Goal: Task Accomplishment & Management: Use online tool/utility

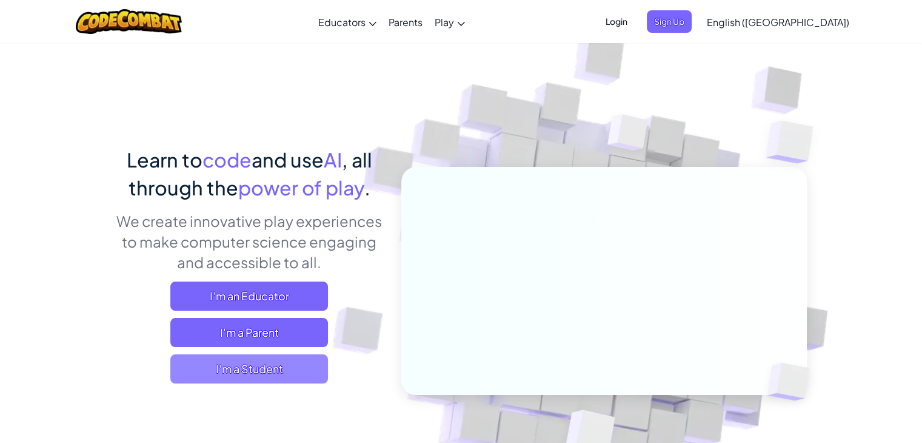
click at [268, 369] on span "I'm a Student" at bounding box center [249, 368] width 158 height 29
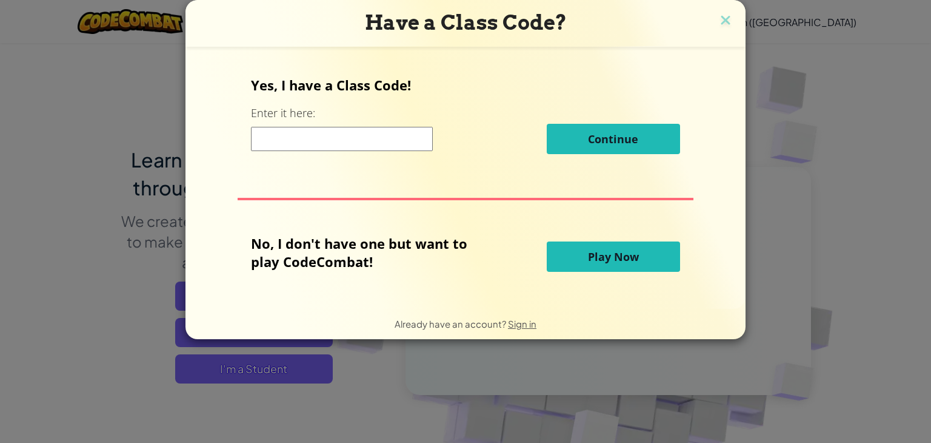
click at [362, 134] on input at bounding box center [342, 139] width 182 height 24
click at [607, 250] on span "Play Now" at bounding box center [613, 256] width 51 height 15
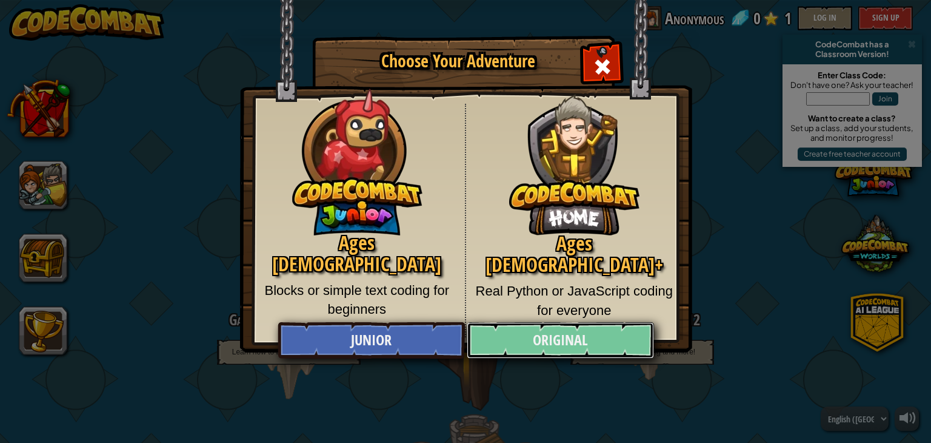
click at [560, 343] on link "Original" at bounding box center [560, 340] width 187 height 36
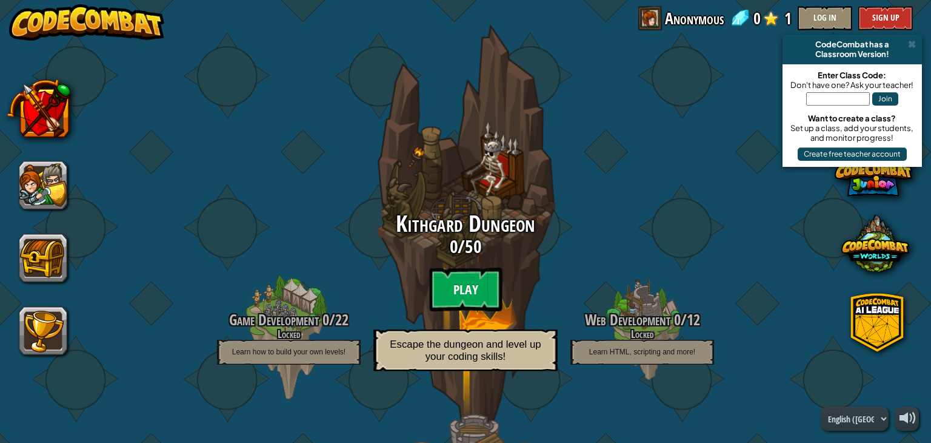
click at [481, 288] on btn "Play" at bounding box center [465, 289] width 73 height 44
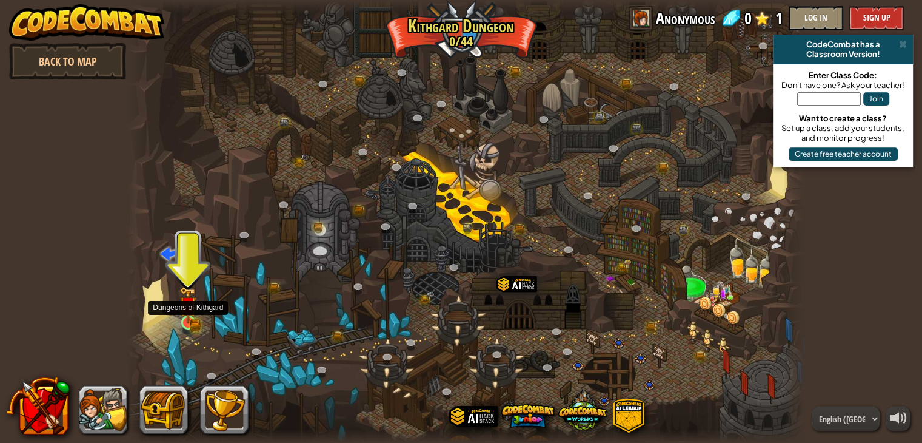
click at [185, 315] on img at bounding box center [188, 304] width 17 height 37
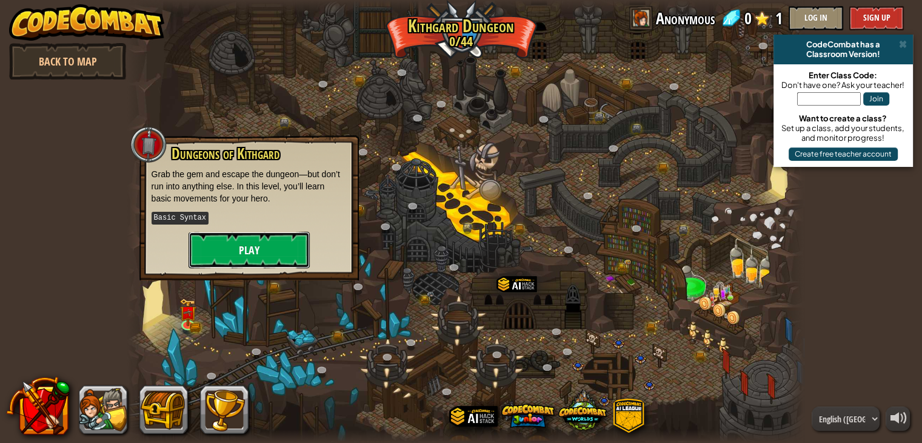
click at [244, 243] on button "Play" at bounding box center [249, 250] width 121 height 36
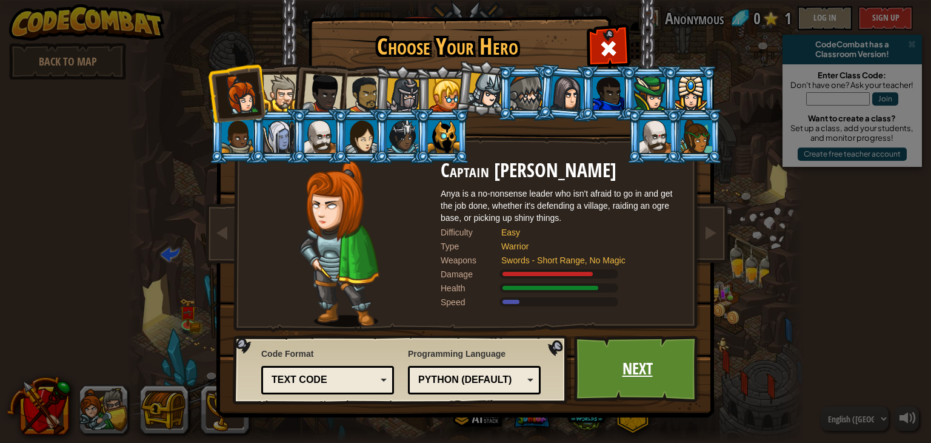
click at [639, 370] on link "Next" at bounding box center [637, 368] width 127 height 67
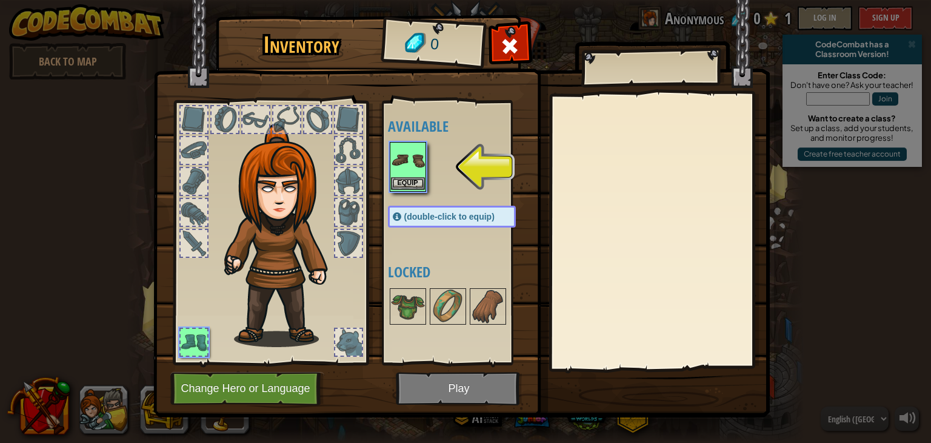
click at [411, 159] on img at bounding box center [408, 160] width 34 height 34
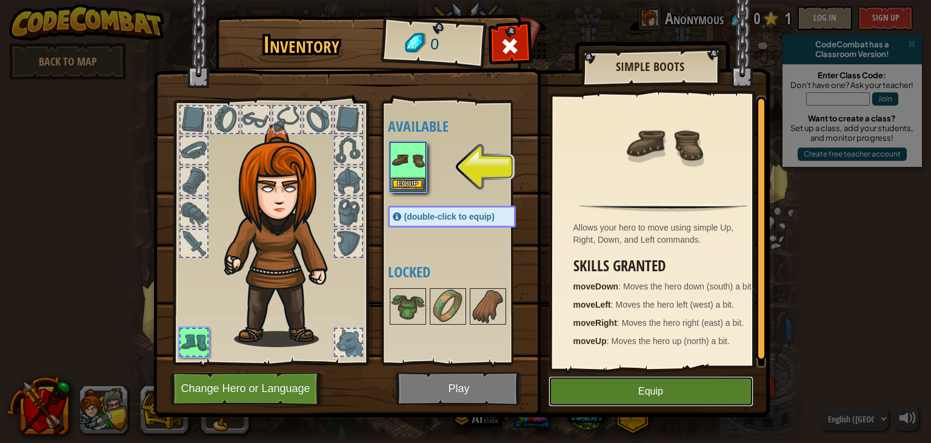
click at [643, 398] on button "Equip" at bounding box center [651, 391] width 205 height 30
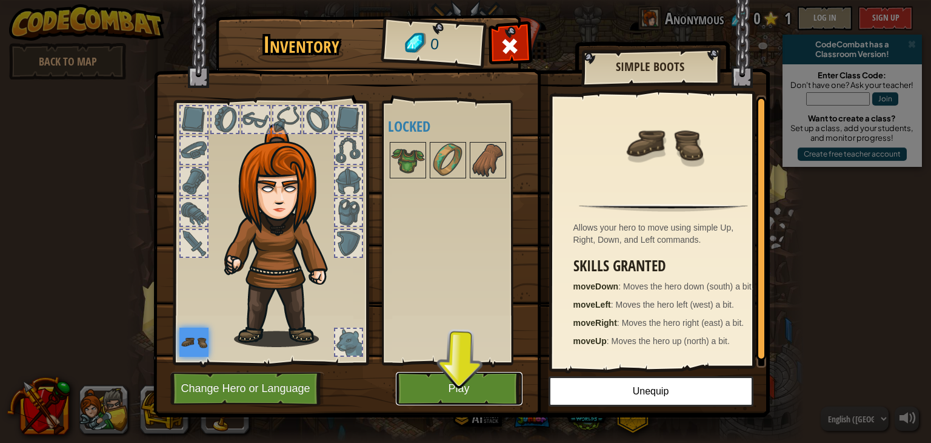
click at [471, 391] on button "Play" at bounding box center [459, 388] width 127 height 33
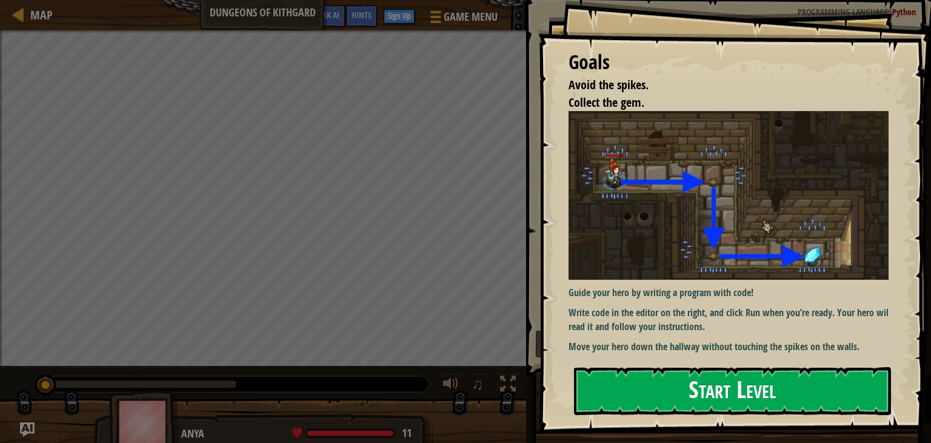
click at [646, 380] on button "Start Level" at bounding box center [732, 391] width 317 height 48
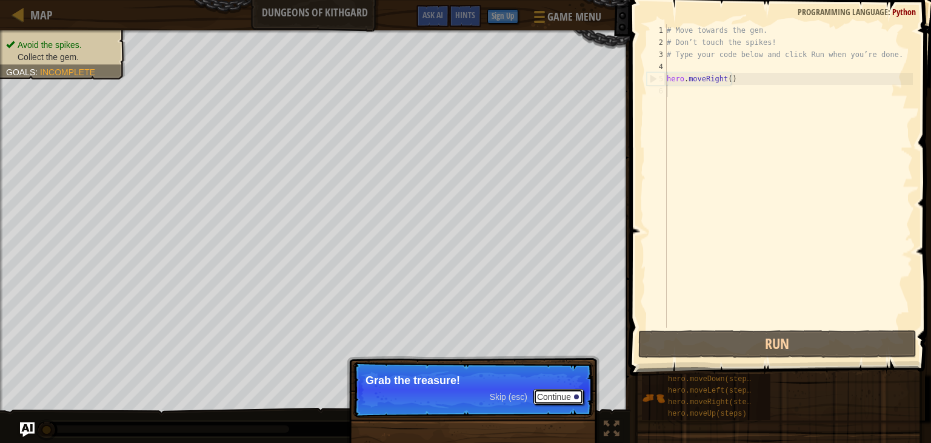
click at [557, 393] on button "Continue" at bounding box center [559, 397] width 50 height 16
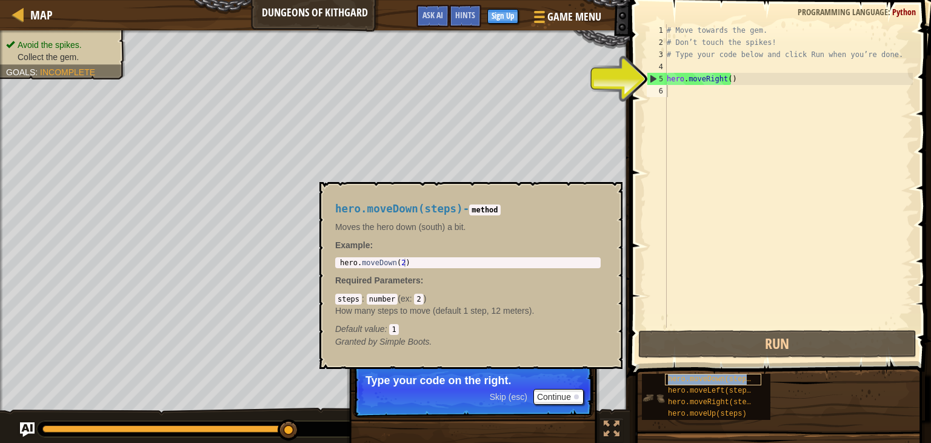
click at [685, 381] on span "hero.moveDown(steps)" at bounding box center [711, 379] width 87 height 8
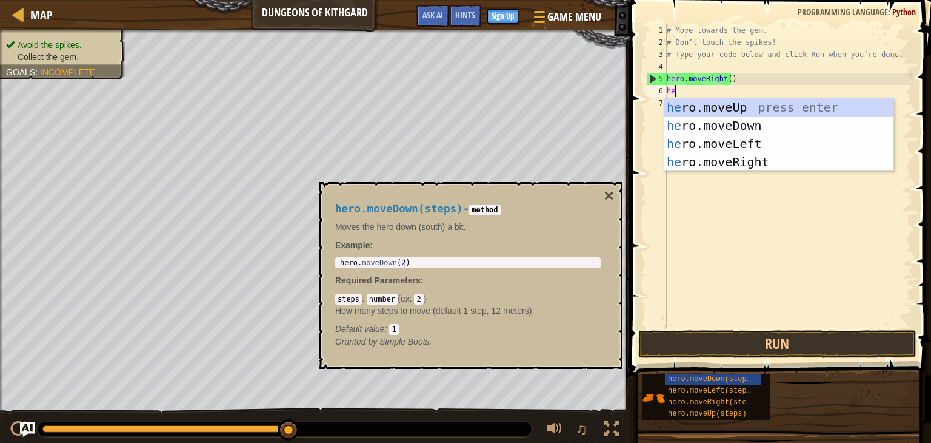
type textarea "her"
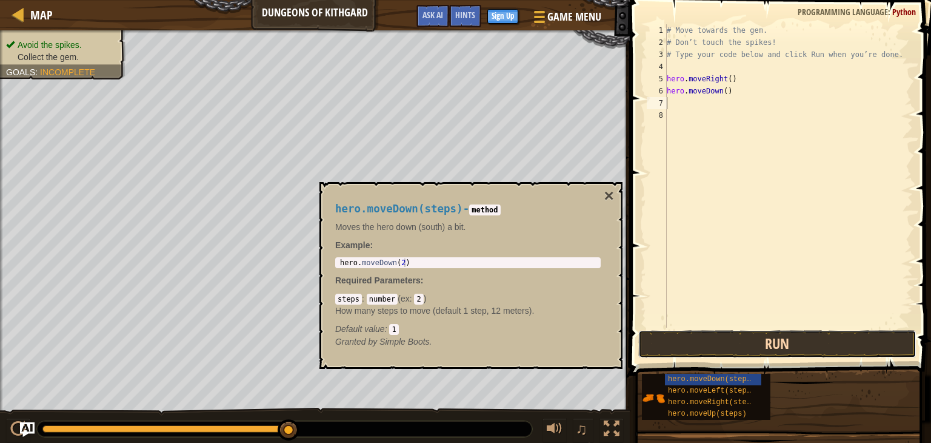
click at [719, 346] on button "Run" at bounding box center [778, 344] width 278 height 28
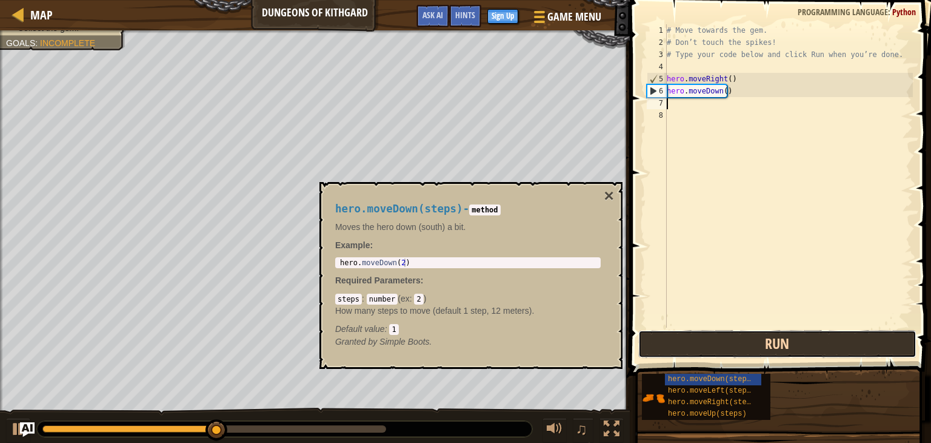
click at [719, 346] on button "Run" at bounding box center [778, 344] width 278 height 28
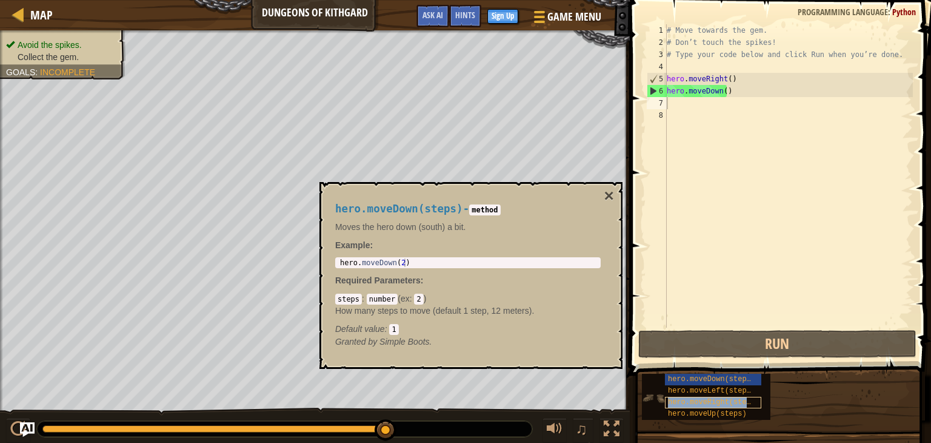
click at [716, 400] on span "hero.moveRight(steps)" at bounding box center [714, 402] width 92 height 8
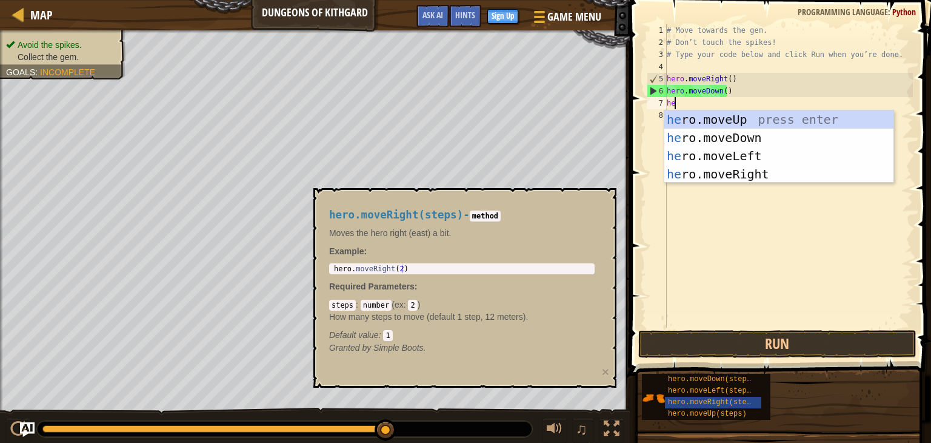
type textarea "her"
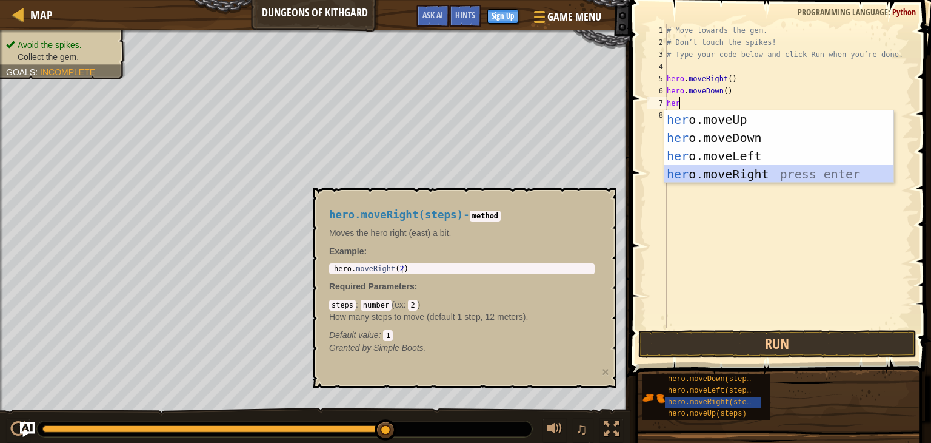
click at [741, 173] on div "her o.moveUp press enter her o.moveDown press enter her o.moveLeft press enter …" at bounding box center [779, 164] width 229 height 109
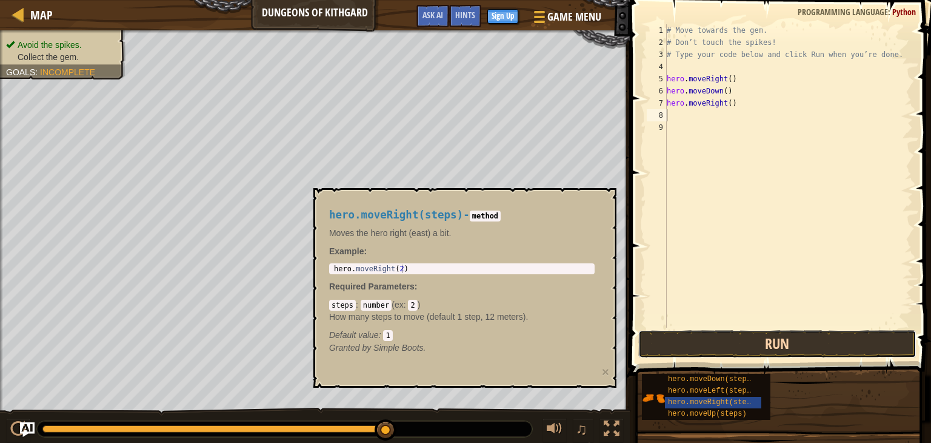
click at [779, 339] on button "Run" at bounding box center [778, 344] width 278 height 28
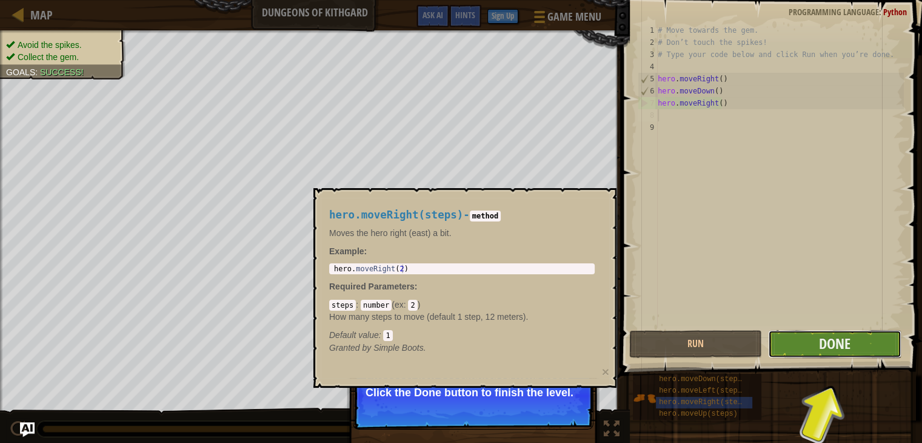
click at [871, 343] on button "Done" at bounding box center [834, 344] width 133 height 28
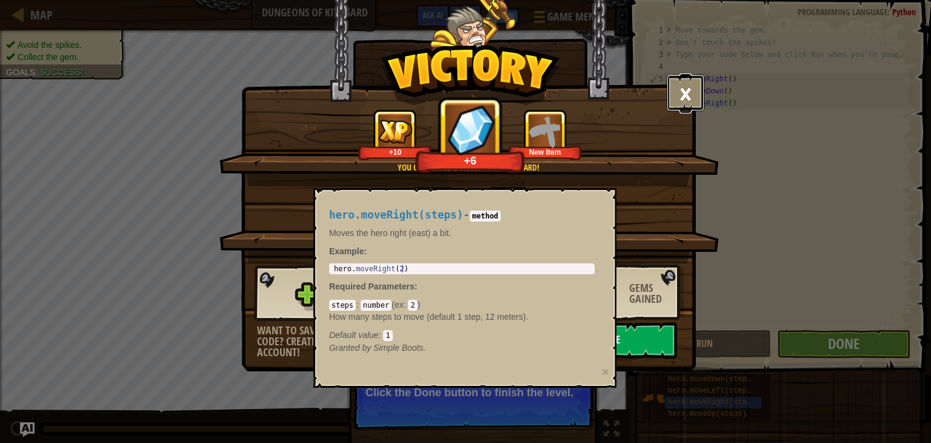
click at [682, 90] on button "×" at bounding box center [686, 93] width 38 height 36
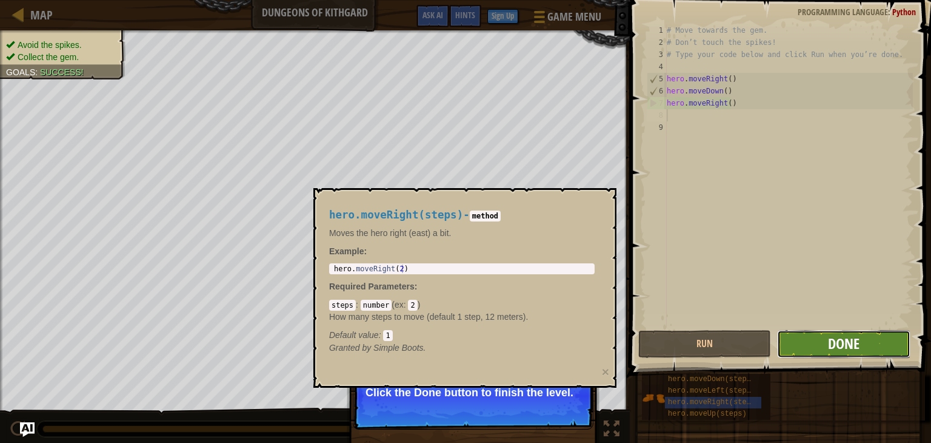
click at [851, 350] on span "Done" at bounding box center [844, 343] width 32 height 19
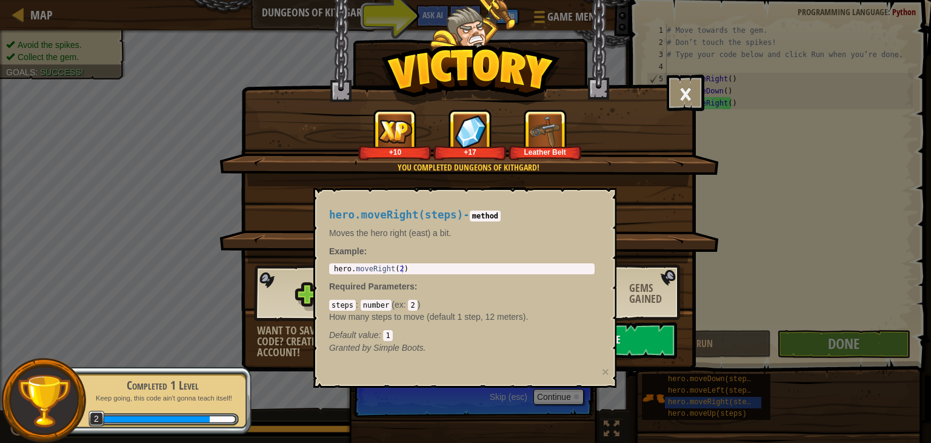
click at [426, 60] on img at bounding box center [470, 75] width 179 height 61
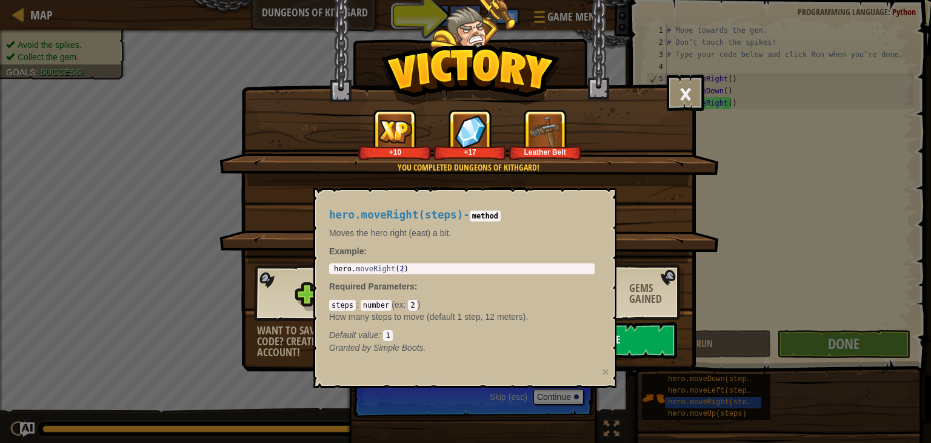
click at [398, 20] on div at bounding box center [470, 40] width 229 height 81
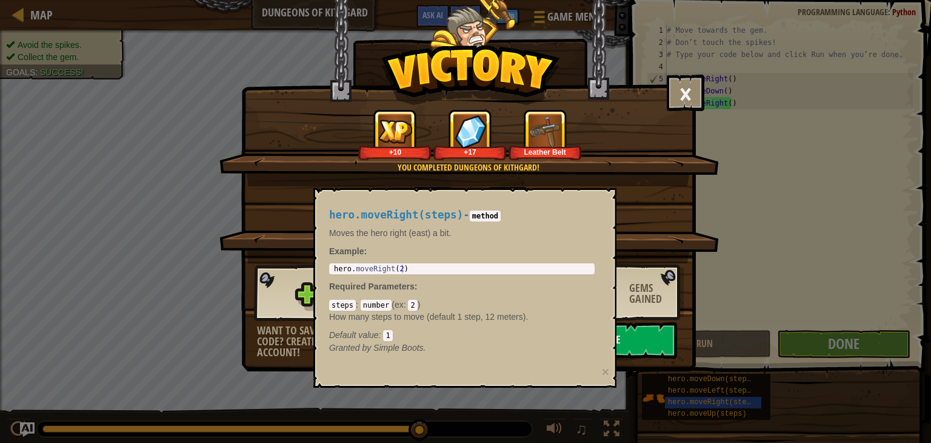
click at [667, 221] on div "+5 +9" at bounding box center [470, 211] width 471 height 51
click at [687, 88] on button "×" at bounding box center [686, 93] width 38 height 36
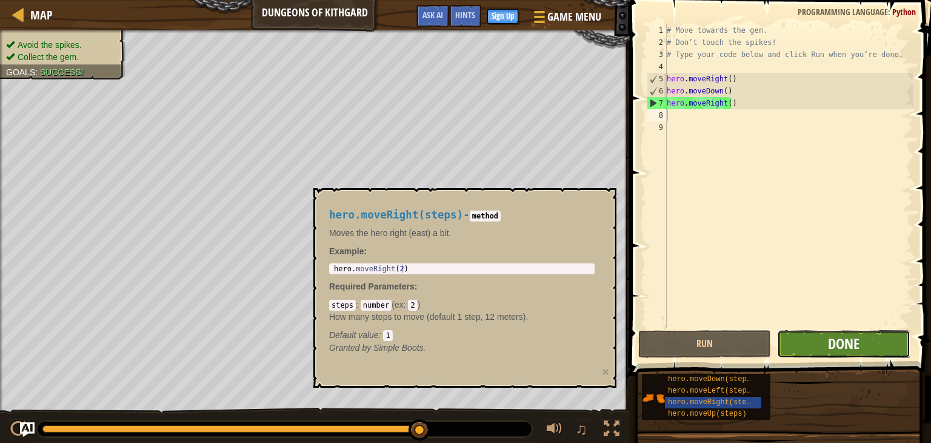
click at [839, 336] on span "Done" at bounding box center [844, 343] width 32 height 19
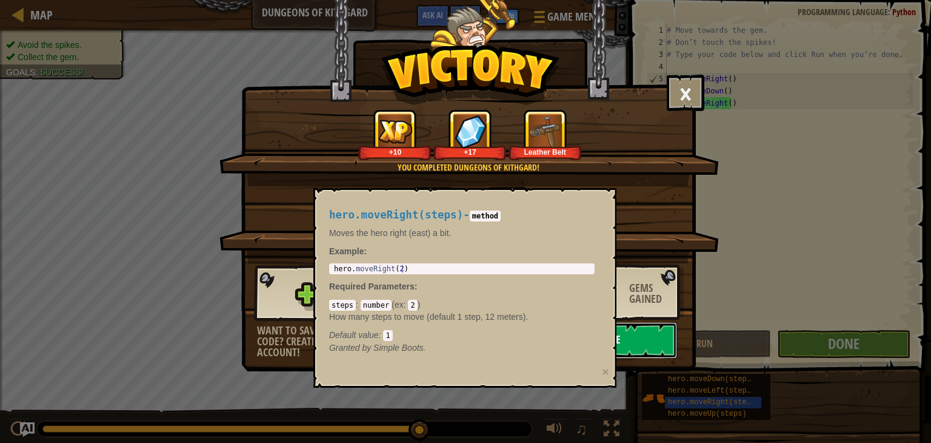
click at [637, 334] on button "Continue" at bounding box center [599, 340] width 156 height 36
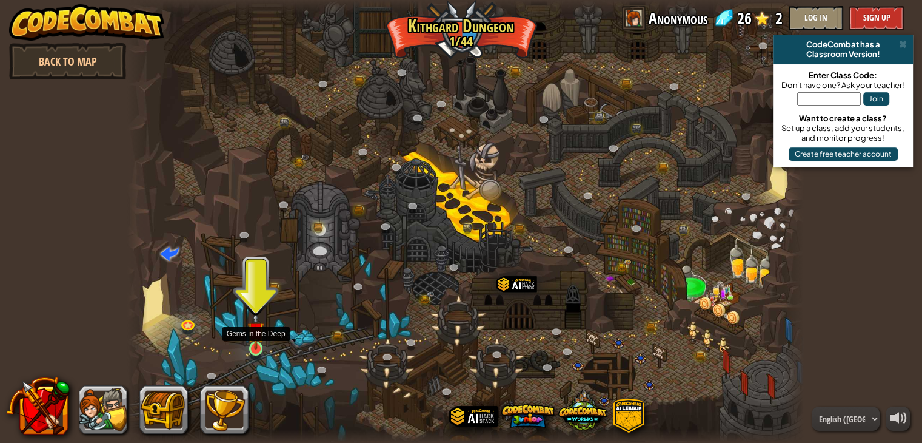
click at [253, 332] on img at bounding box center [255, 330] width 17 height 39
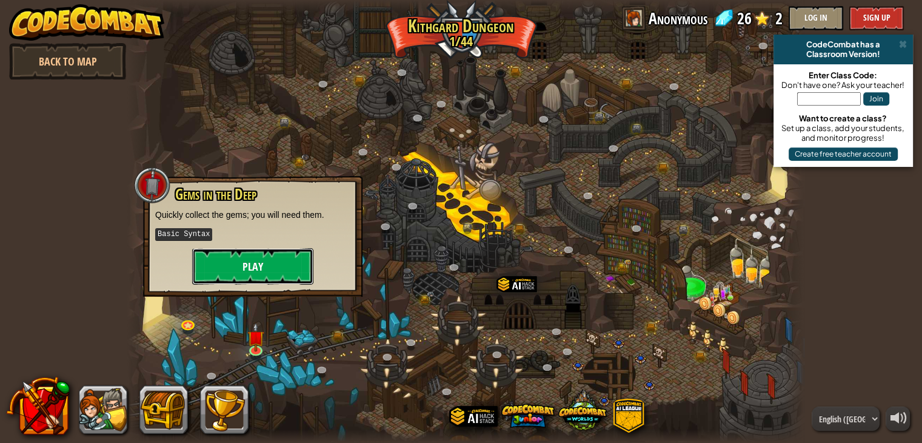
click at [240, 269] on button "Play" at bounding box center [252, 266] width 121 height 36
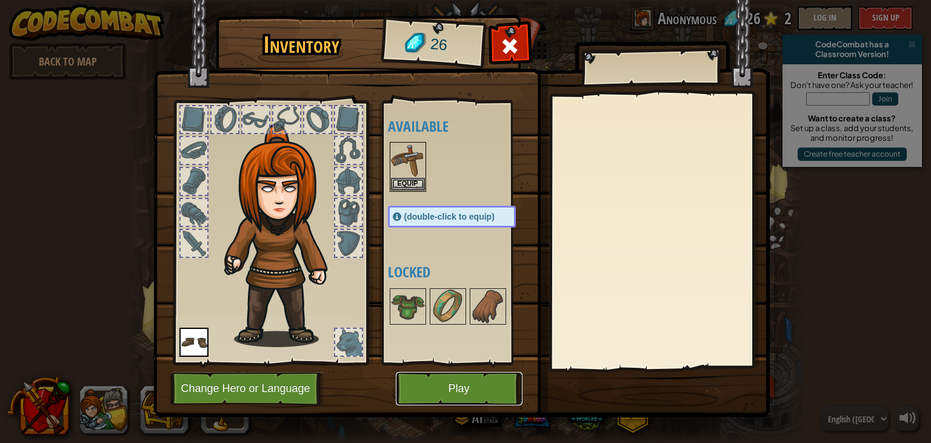
click at [457, 385] on button "Play" at bounding box center [459, 388] width 127 height 33
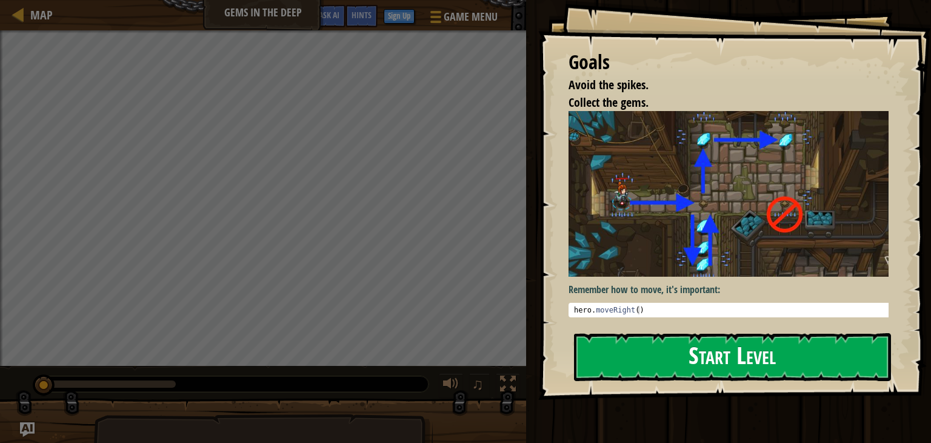
click at [648, 350] on button "Start Level" at bounding box center [732, 357] width 317 height 48
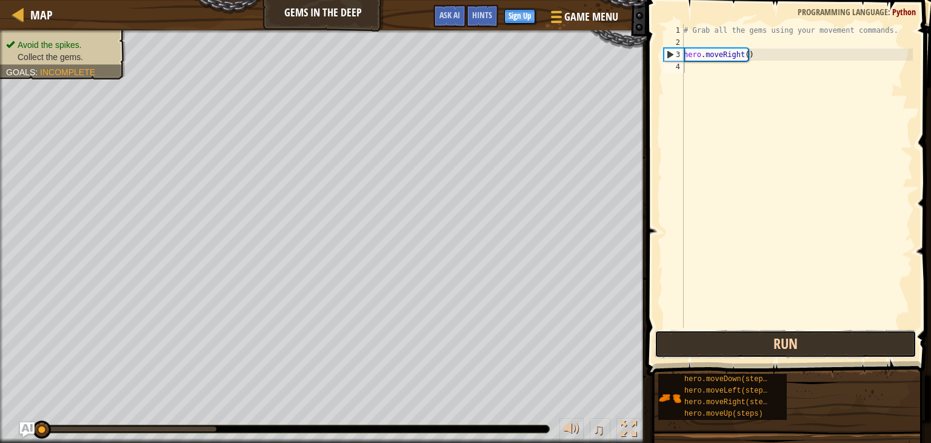
click at [684, 335] on button "Run" at bounding box center [786, 344] width 262 height 28
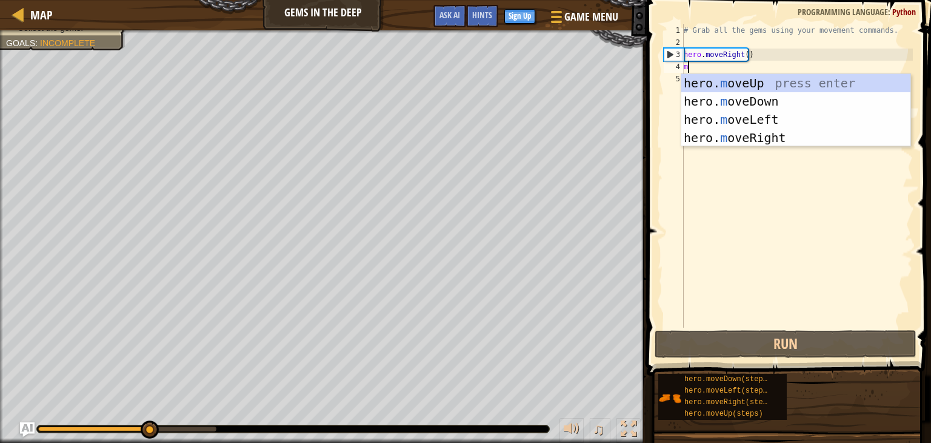
scroll to position [5, 0]
type textarea "mo"
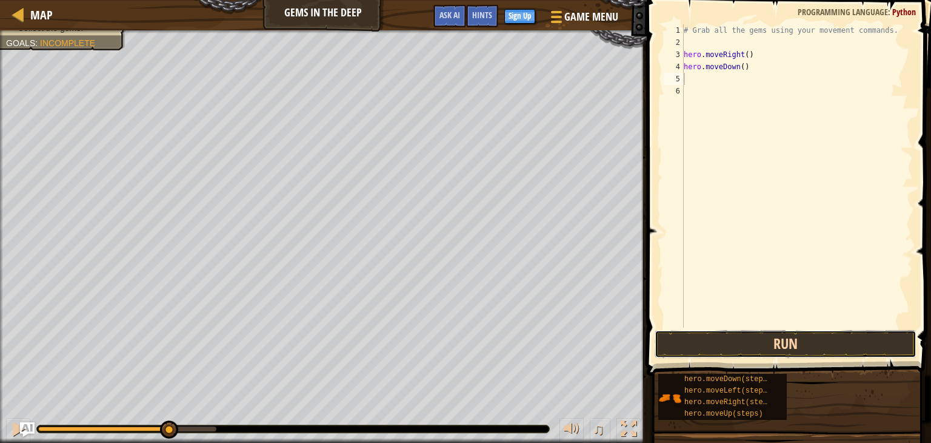
click at [793, 343] on button "Run" at bounding box center [786, 344] width 262 height 28
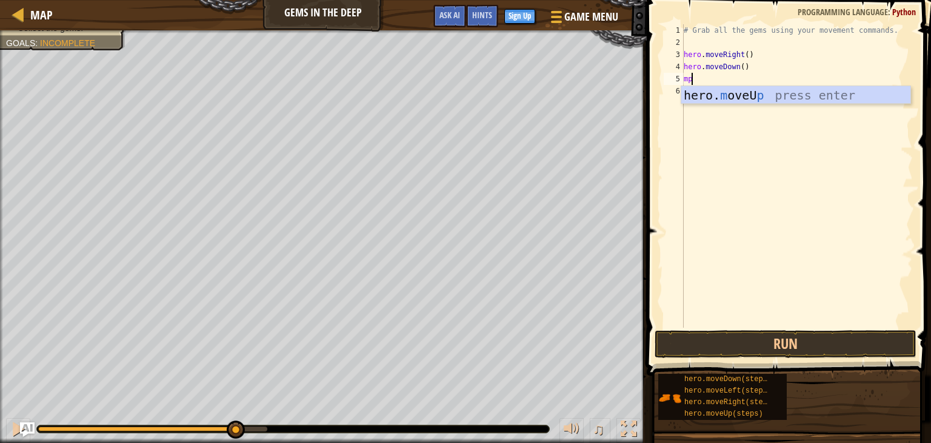
type textarea "m"
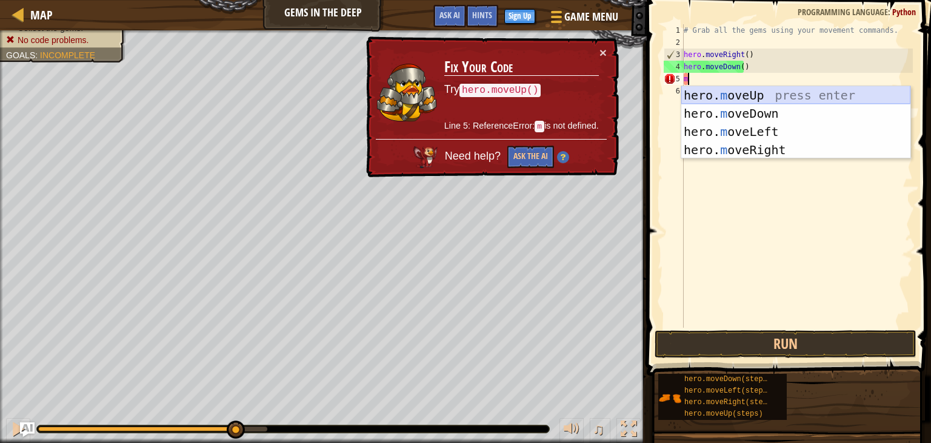
click at [754, 96] on div "hero. m oveUp press enter hero. m oveDown press enter hero. m oveLeft press ent…" at bounding box center [796, 140] width 229 height 109
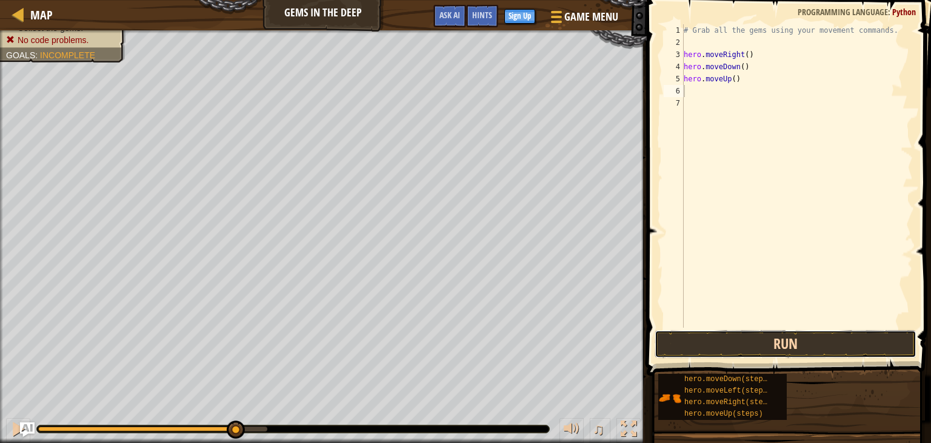
click at [782, 345] on button "Run" at bounding box center [786, 344] width 262 height 28
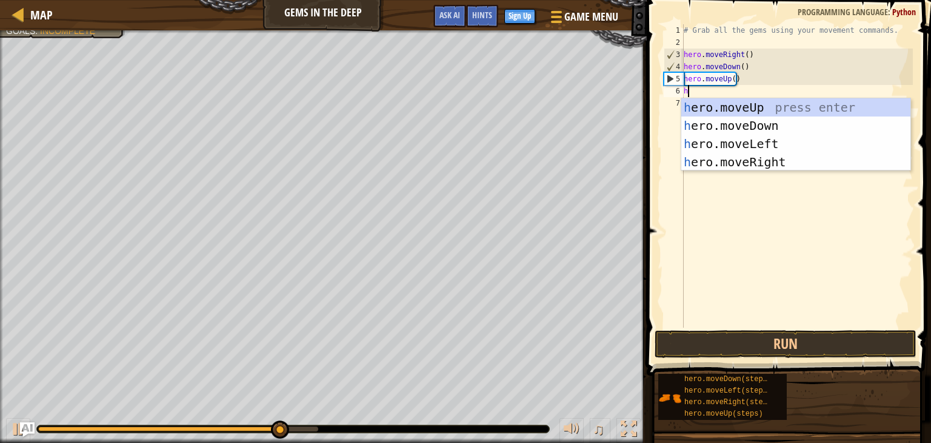
type textarea "her"
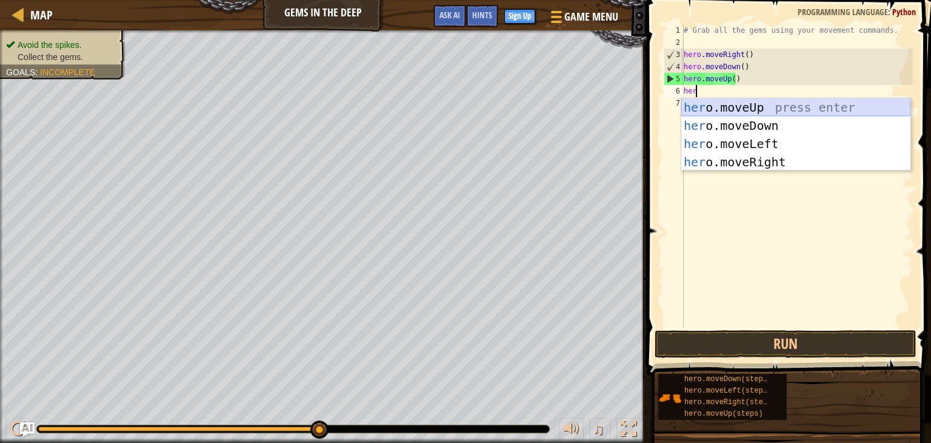
click at [775, 107] on div "her o.moveUp press enter her o.moveDown press enter her o.moveLeft press enter …" at bounding box center [796, 152] width 229 height 109
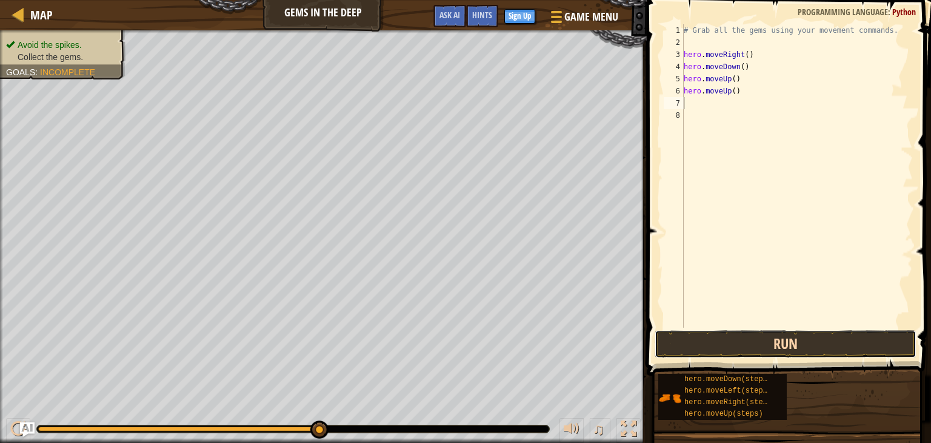
click at [773, 348] on button "Run" at bounding box center [786, 344] width 262 height 28
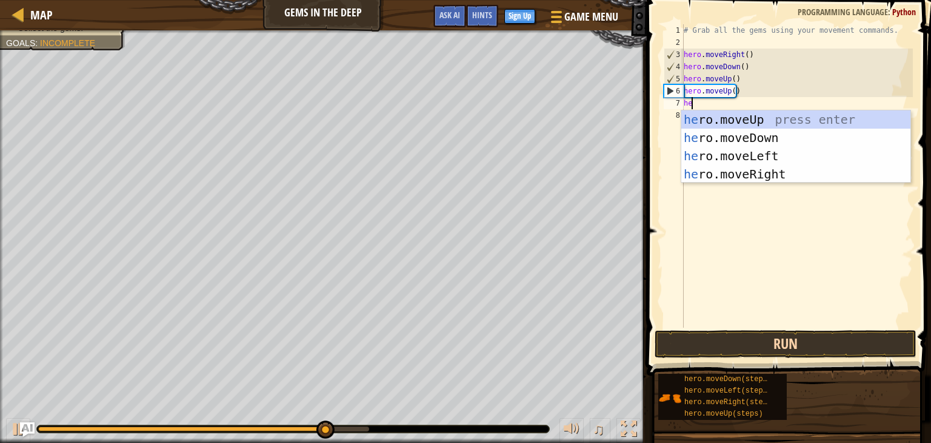
type textarea "her"
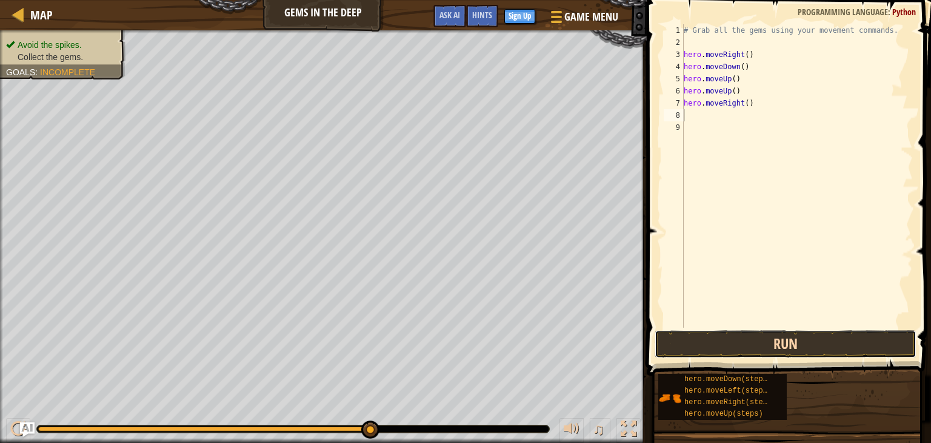
click at [811, 346] on button "Run" at bounding box center [786, 344] width 262 height 28
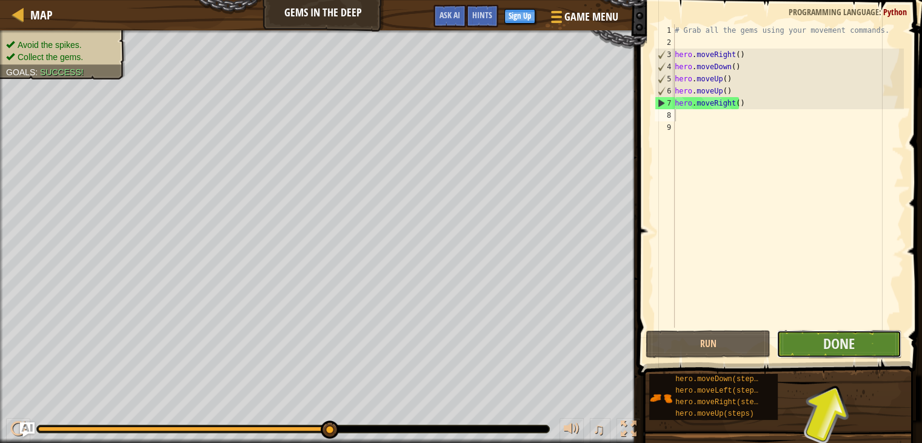
click at [799, 335] on button "Done" at bounding box center [839, 344] width 125 height 28
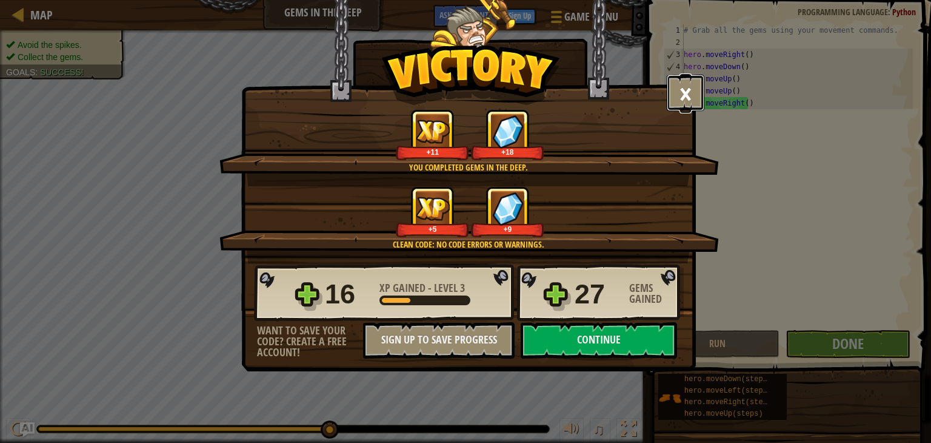
click at [686, 100] on button "×" at bounding box center [686, 93] width 38 height 36
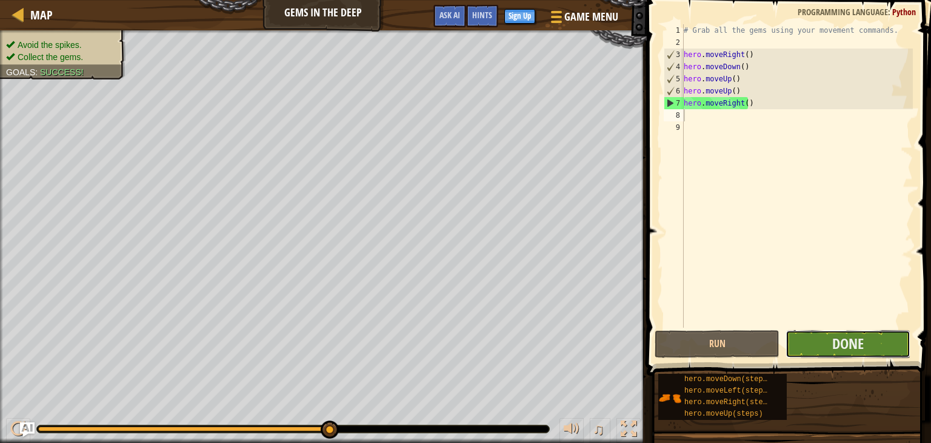
click at [819, 335] on button "Done" at bounding box center [848, 344] width 125 height 28
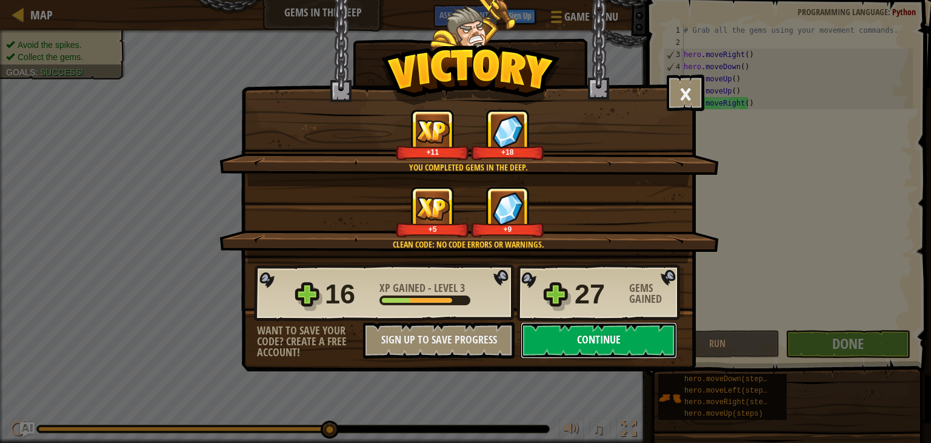
click at [588, 333] on button "Continue" at bounding box center [599, 340] width 156 height 36
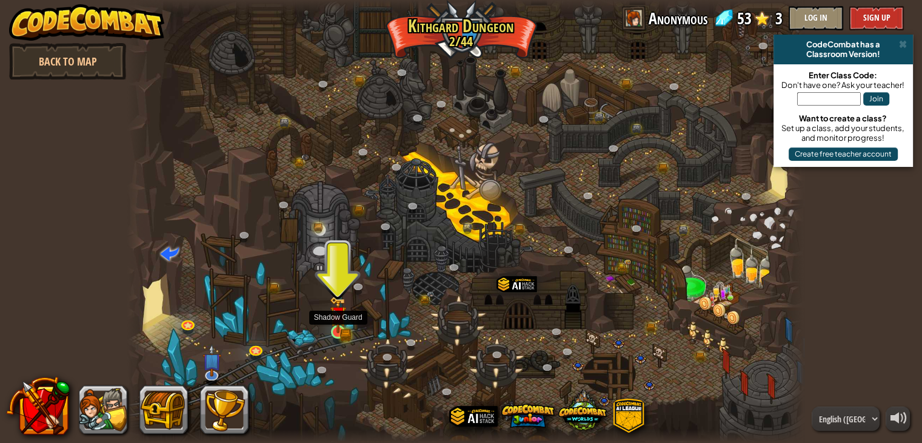
click at [331, 320] on img at bounding box center [338, 314] width 17 height 37
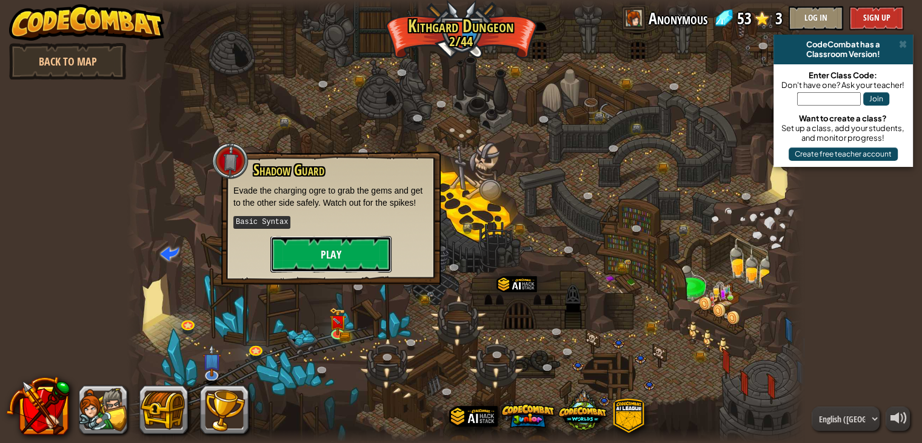
click at [311, 252] on button "Play" at bounding box center [330, 254] width 121 height 36
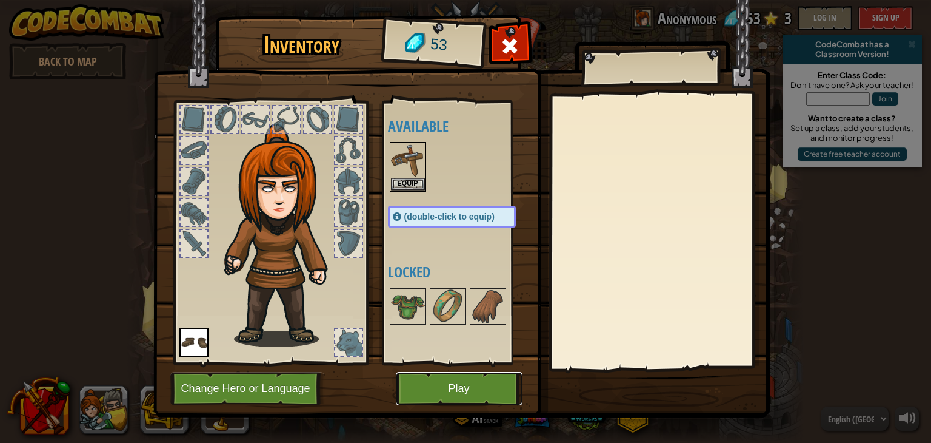
click at [472, 389] on button "Play" at bounding box center [459, 388] width 127 height 33
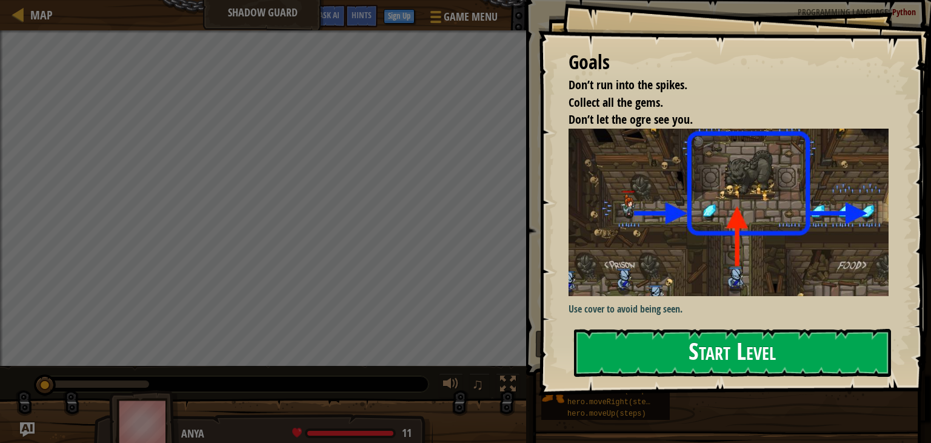
click at [723, 359] on button "Start Level" at bounding box center [732, 353] width 317 height 48
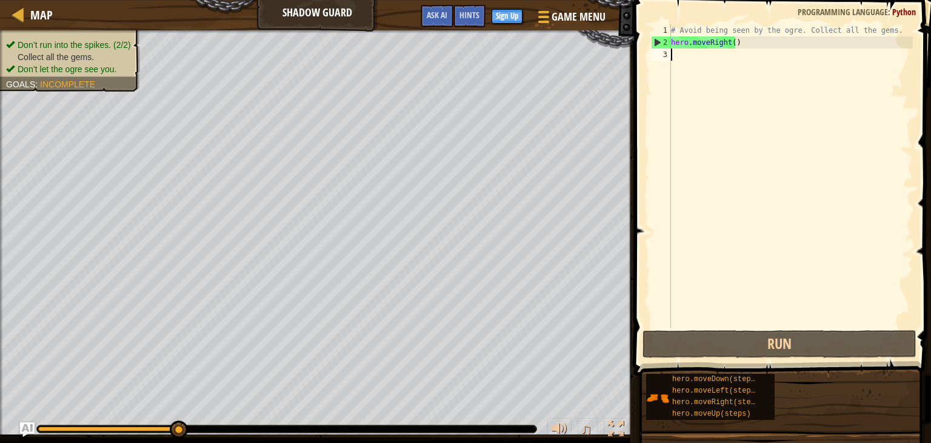
type textarea "m"
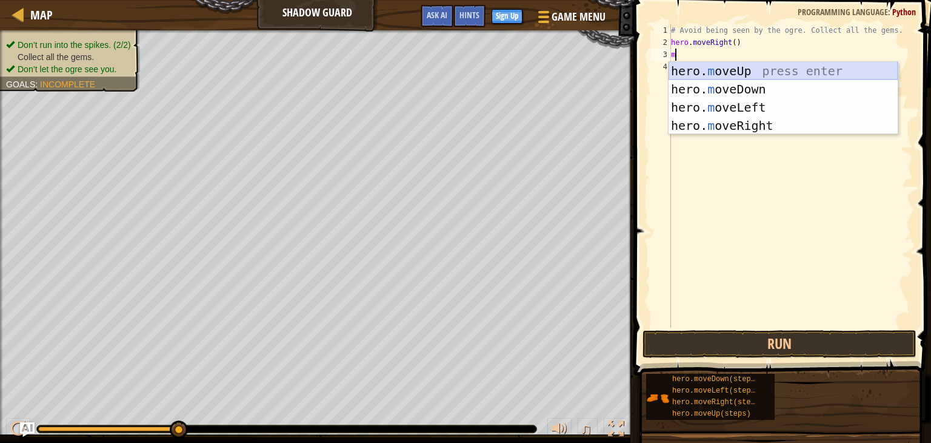
click at [770, 72] on div "hero. m oveUp press enter hero. m oveDown press enter hero. m oveLeft press ent…" at bounding box center [783, 116] width 229 height 109
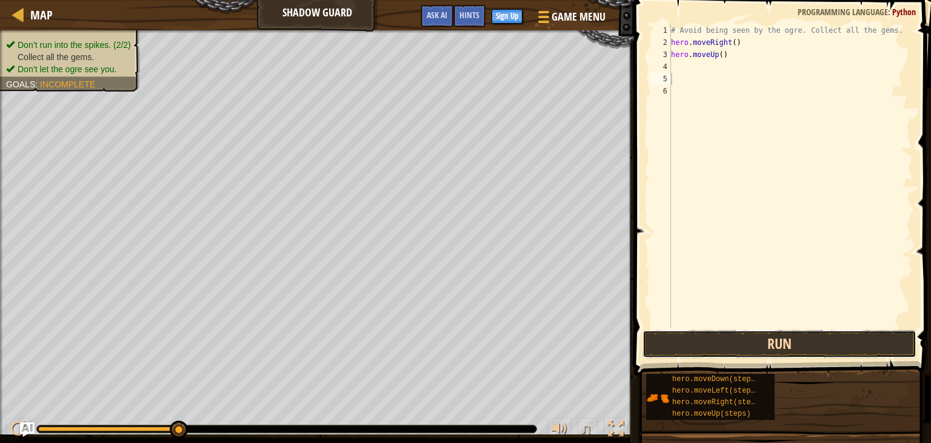
click at [754, 338] on button "Run" at bounding box center [780, 344] width 274 height 28
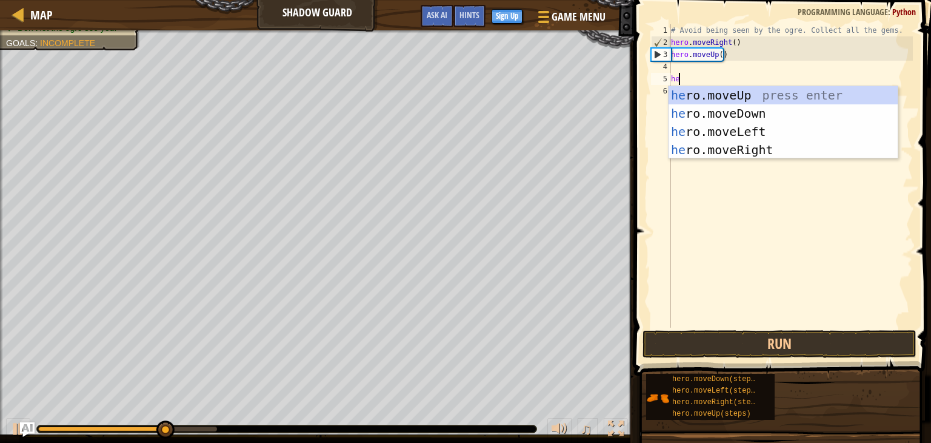
type textarea "her"
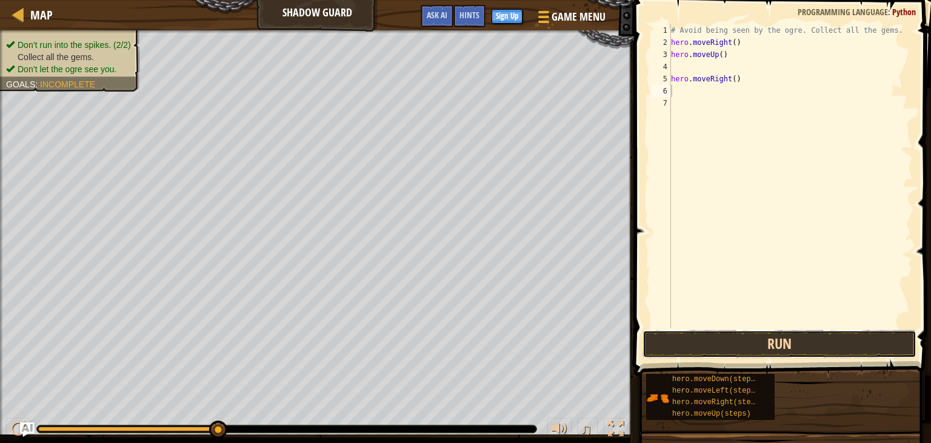
click at [797, 349] on button "Run" at bounding box center [780, 344] width 274 height 28
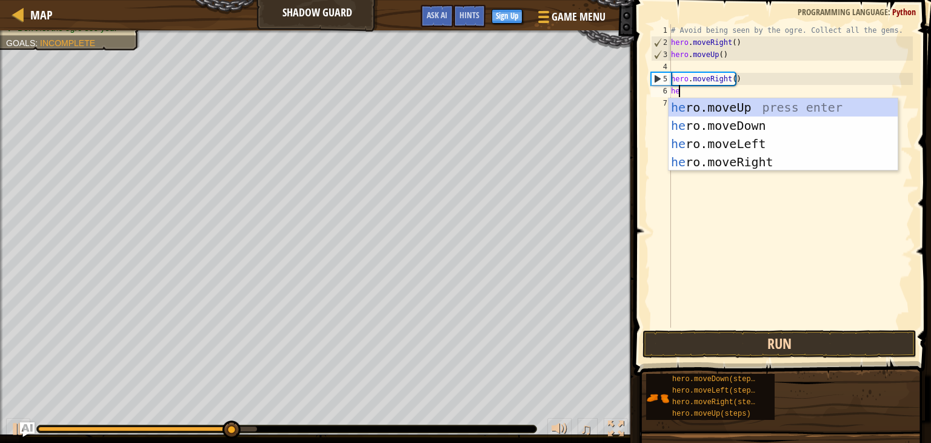
type textarea "her"
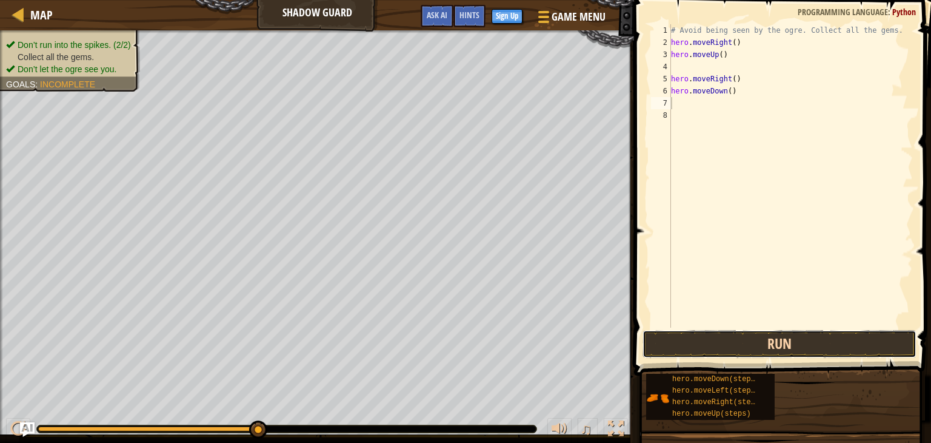
click at [791, 337] on button "Run" at bounding box center [780, 344] width 274 height 28
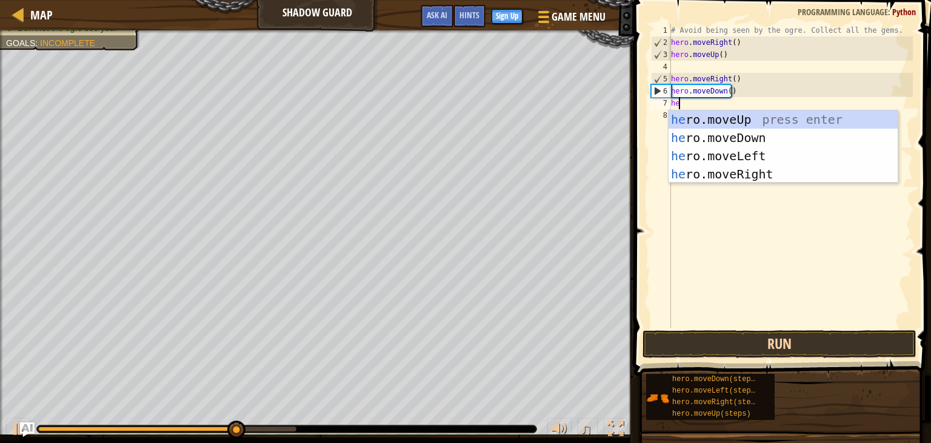
type textarea "her"
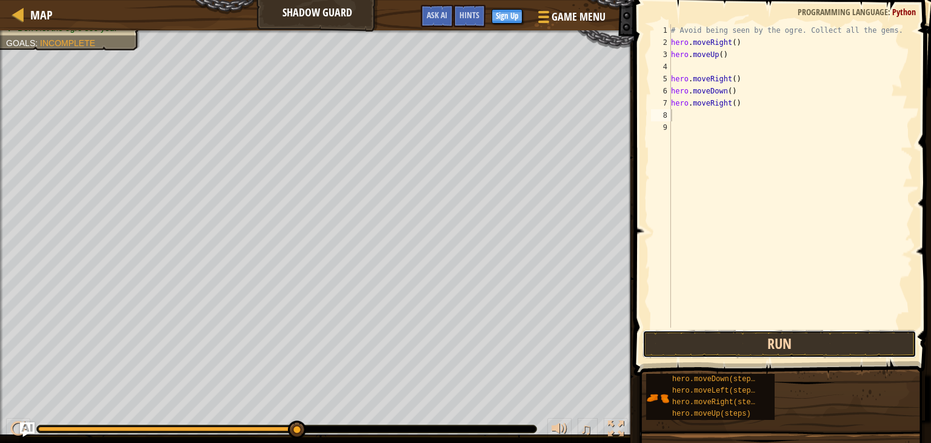
click at [816, 338] on button "Run" at bounding box center [780, 344] width 274 height 28
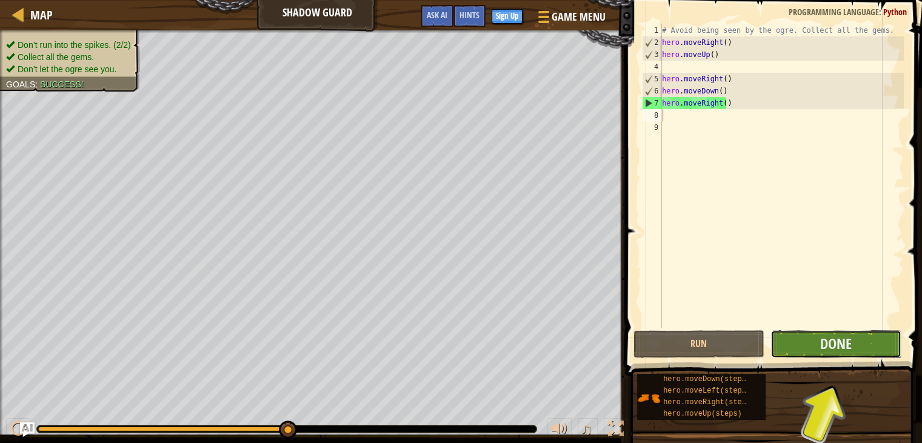
click at [813, 349] on button "Done" at bounding box center [836, 344] width 131 height 28
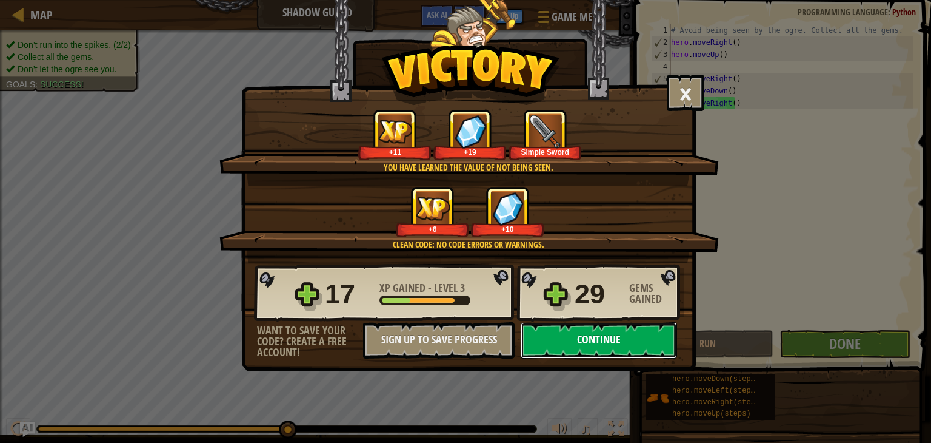
click at [616, 332] on button "Continue" at bounding box center [599, 340] width 156 height 36
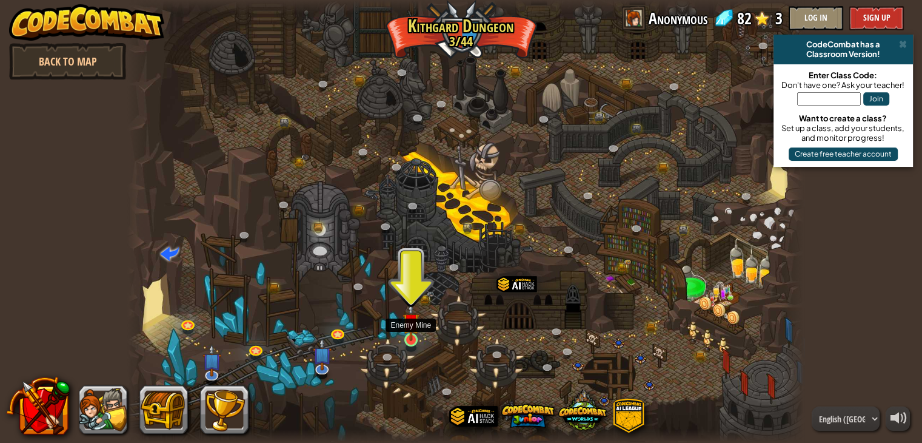
click at [408, 335] on img at bounding box center [411, 321] width 17 height 39
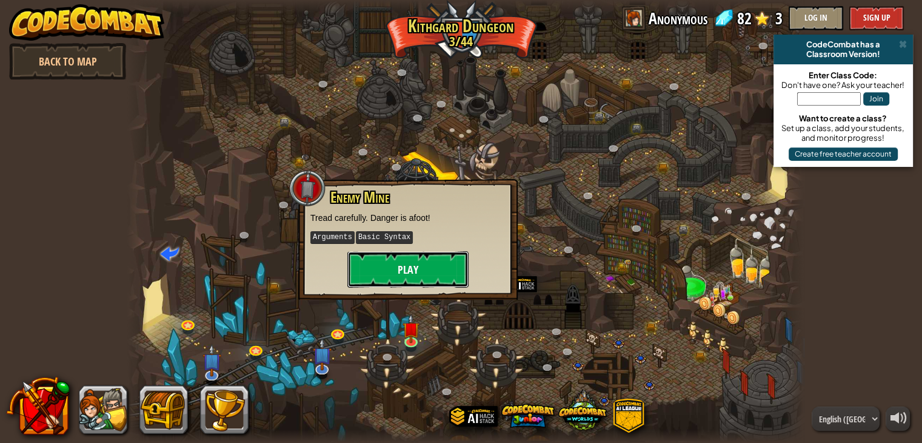
click at [411, 263] on button "Play" at bounding box center [407, 269] width 121 height 36
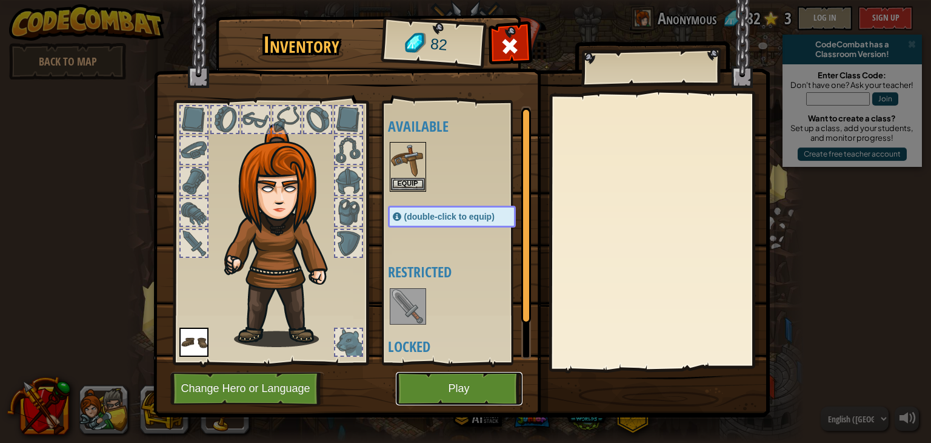
click at [427, 392] on button "Play" at bounding box center [459, 388] width 127 height 33
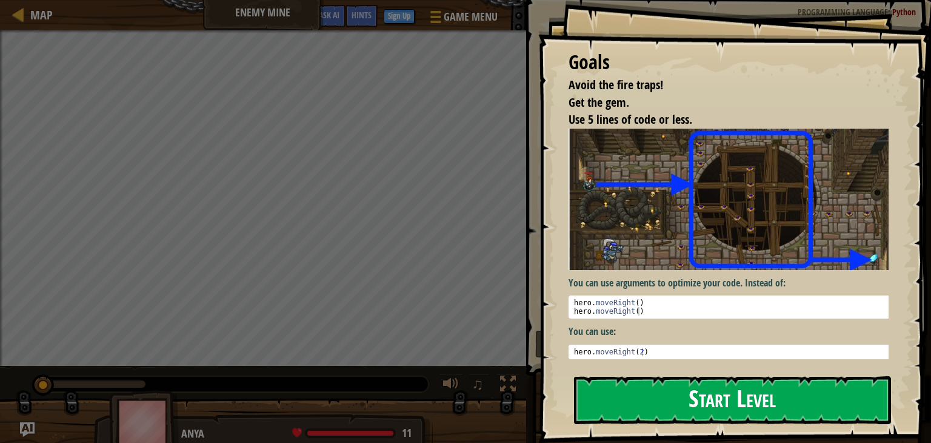
click at [690, 400] on button "Start Level" at bounding box center [732, 400] width 317 height 48
